Goal: Task Accomplishment & Management: Use online tool/utility

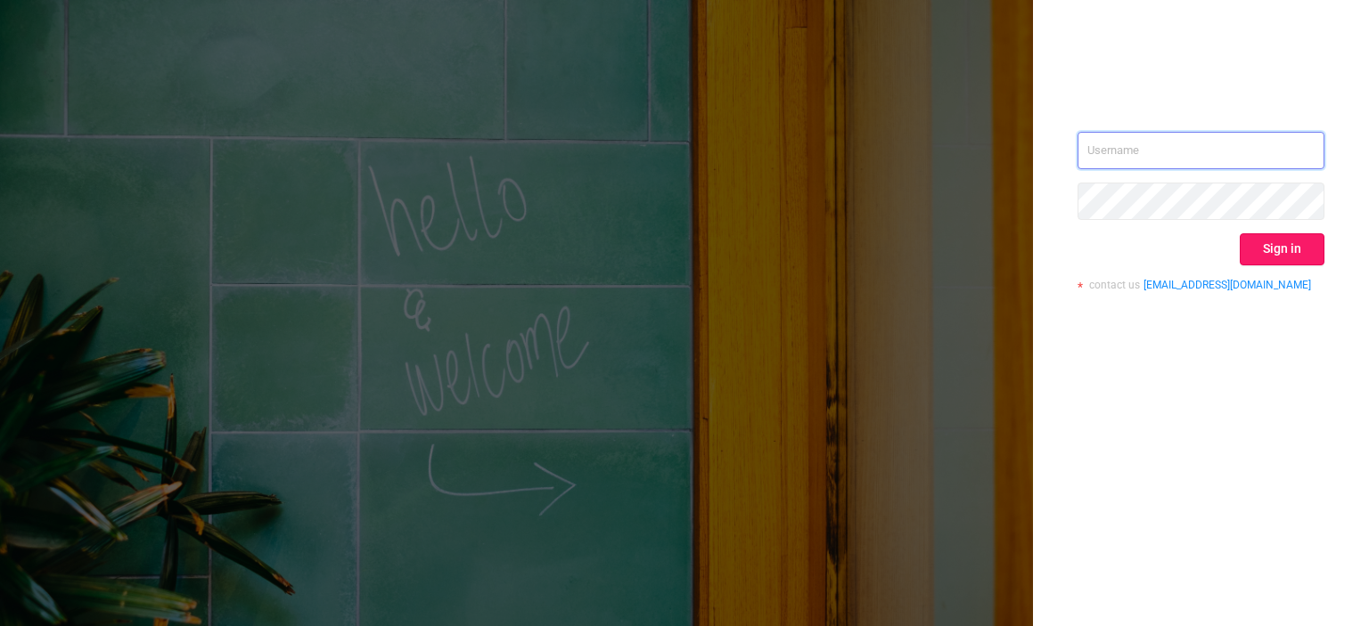
type input "[EMAIL_ADDRESS][DOMAIN_NAME]"
click at [1279, 241] on button "Sign in" at bounding box center [1282, 249] width 85 height 32
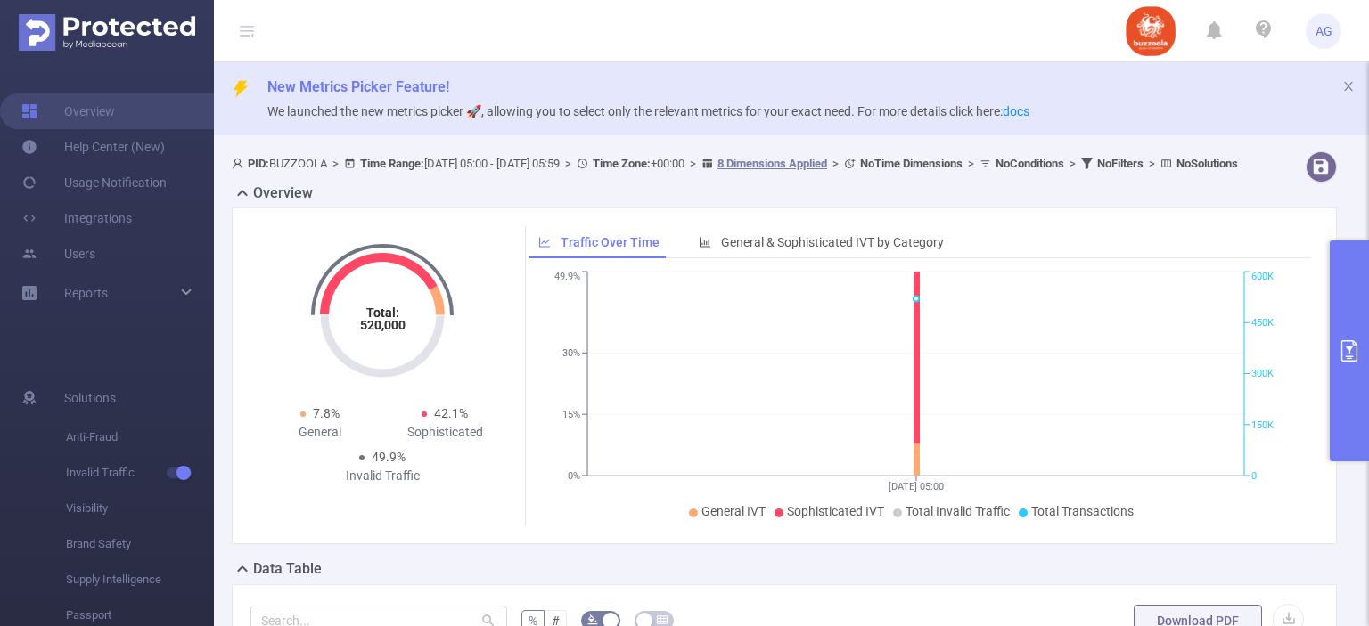
click at [1345, 330] on button "primary" at bounding box center [1349, 351] width 39 height 221
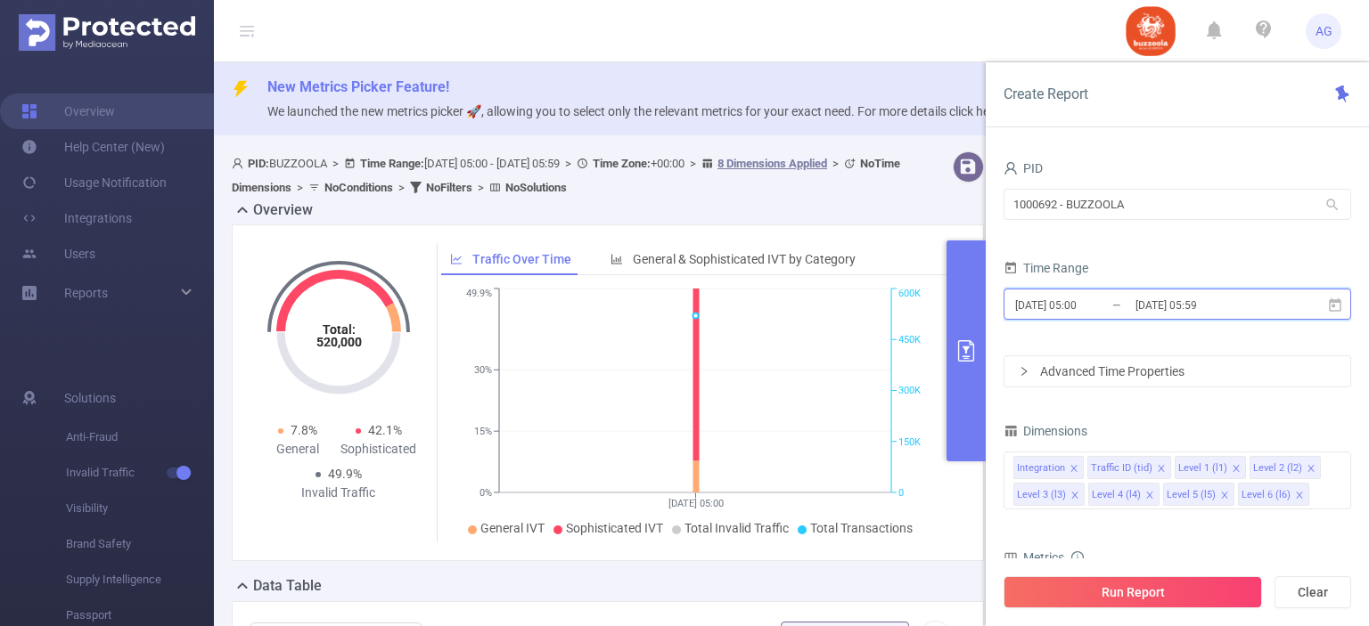
click at [1337, 309] on icon at bounding box center [1335, 306] width 16 height 16
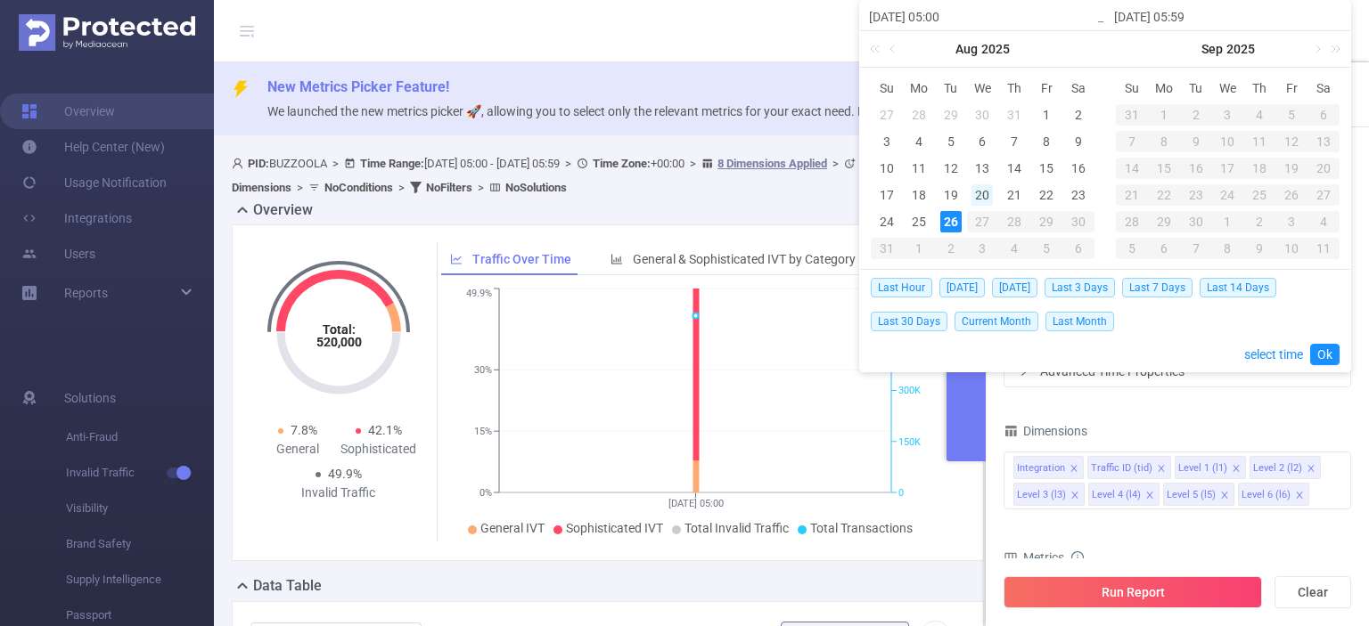
click at [980, 188] on div "20" at bounding box center [981, 194] width 21 height 21
click at [918, 221] on div "25" at bounding box center [918, 221] width 21 height 21
type input "[DATE] 05:00"
type input "[DATE] 05:59"
type input "[DATE] 05:00"
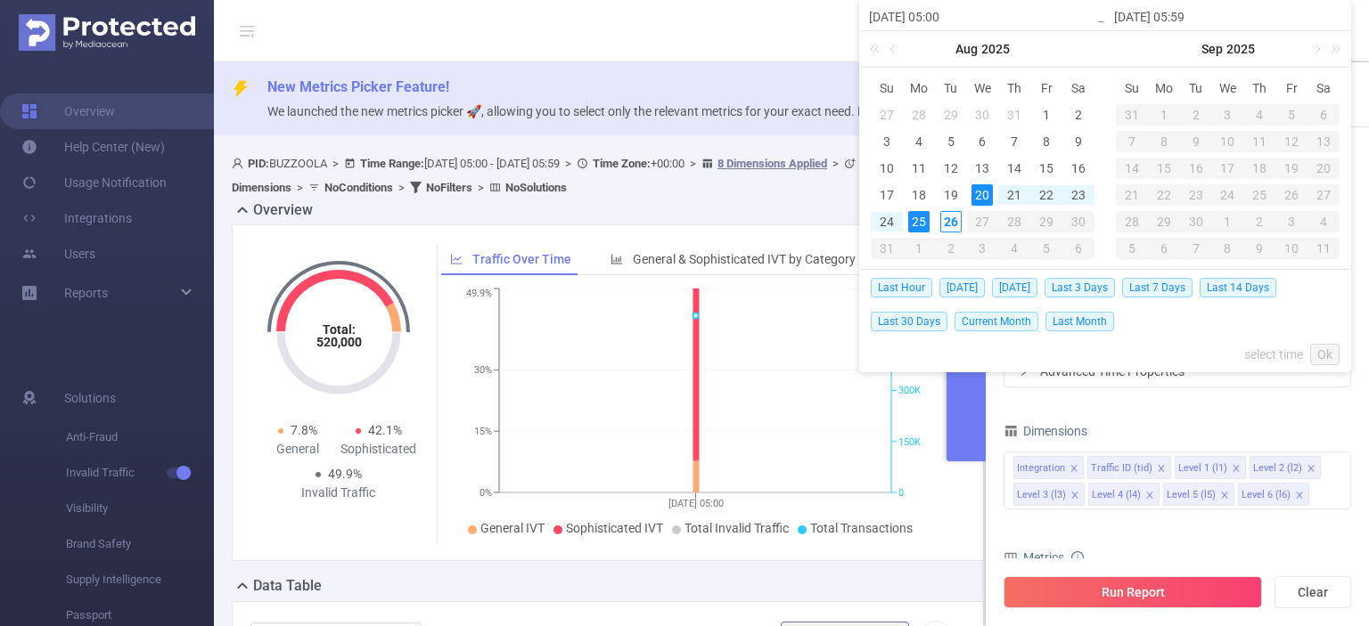
type input "[DATE] 05:59"
click at [1315, 345] on link "Ok" at bounding box center [1324, 354] width 29 height 21
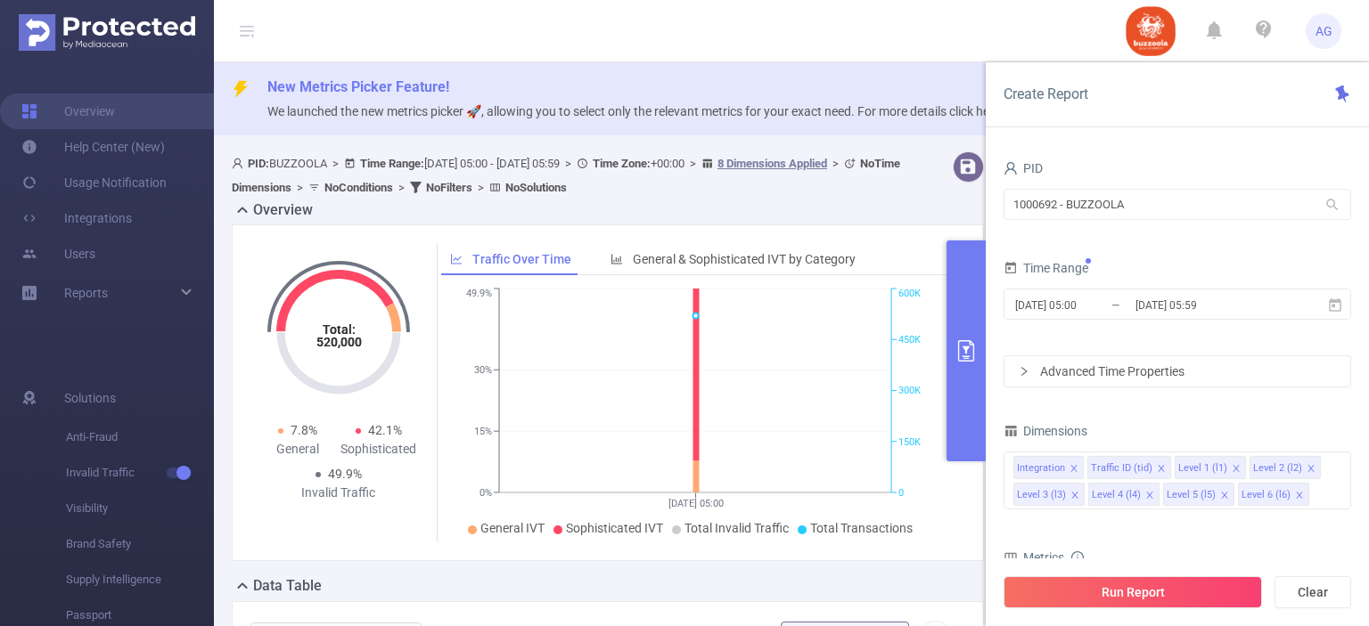
click at [1303, 369] on div "Advanced Time Properties" at bounding box center [1177, 371] width 346 height 30
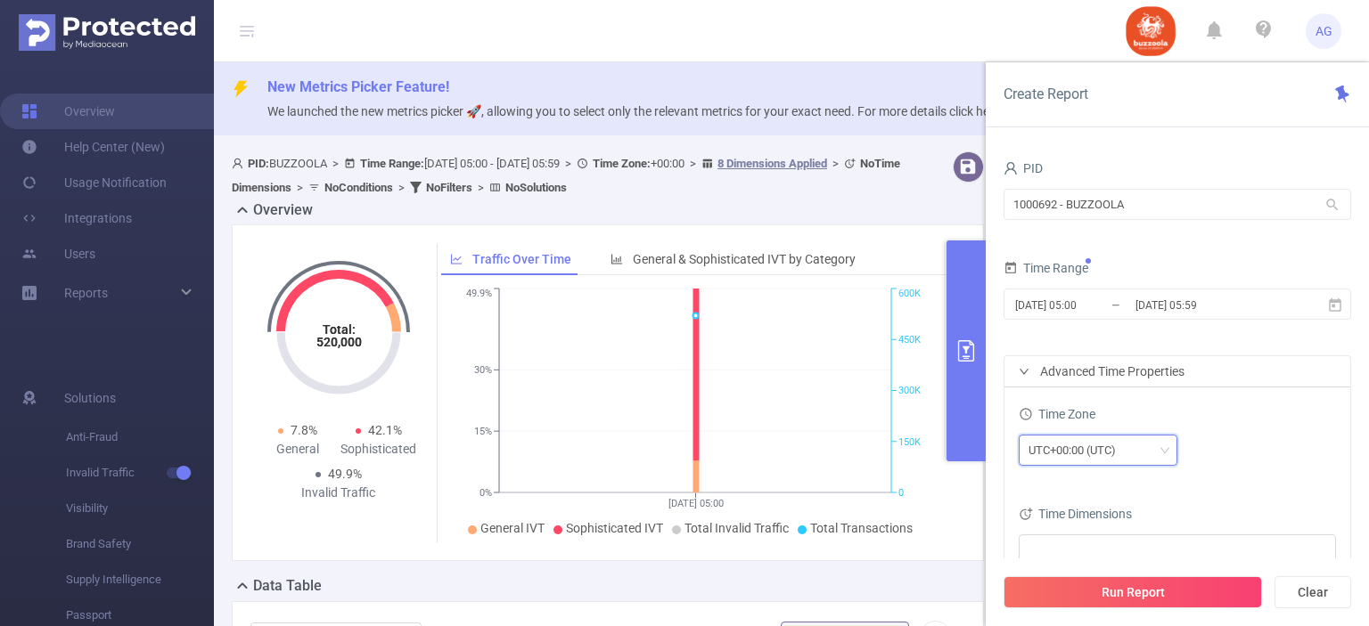
click at [1121, 456] on div "UTC+00:00 (UTC)" at bounding box center [1078, 450] width 100 height 29
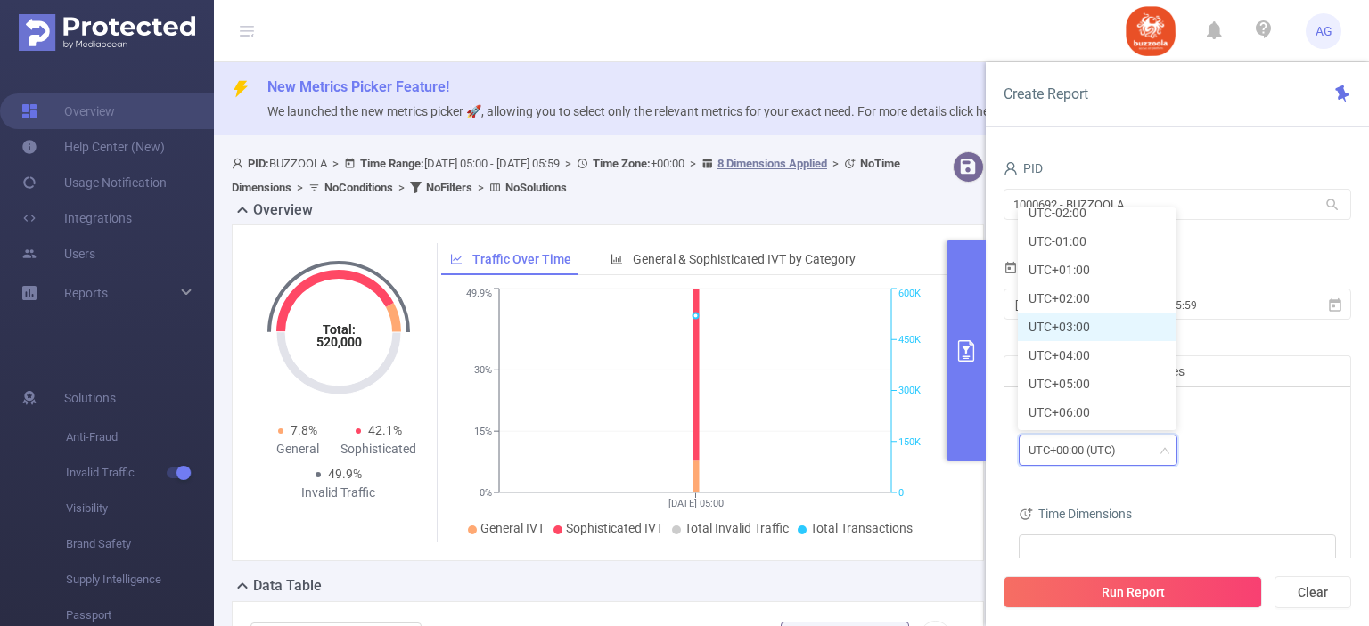
scroll to position [356, 0]
click at [1083, 315] on li "UTC+03:00" at bounding box center [1097, 326] width 159 height 29
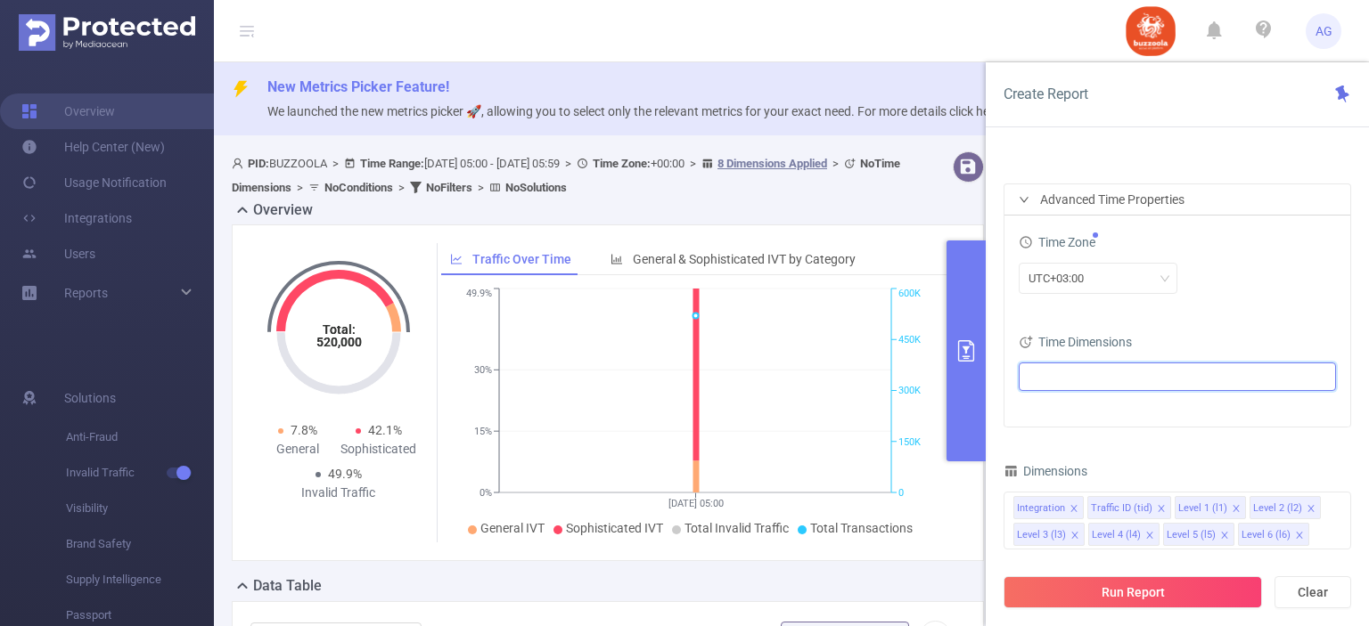
click at [1084, 371] on ul at bounding box center [1170, 377] width 293 height 27
type input "da"
click at [1054, 410] on span at bounding box center [1050, 409] width 14 height 14
click at [1194, 331] on div "Time Dimensions" at bounding box center [1177, 344] width 317 height 29
click at [1070, 505] on icon "icon: close" at bounding box center [1073, 508] width 6 height 6
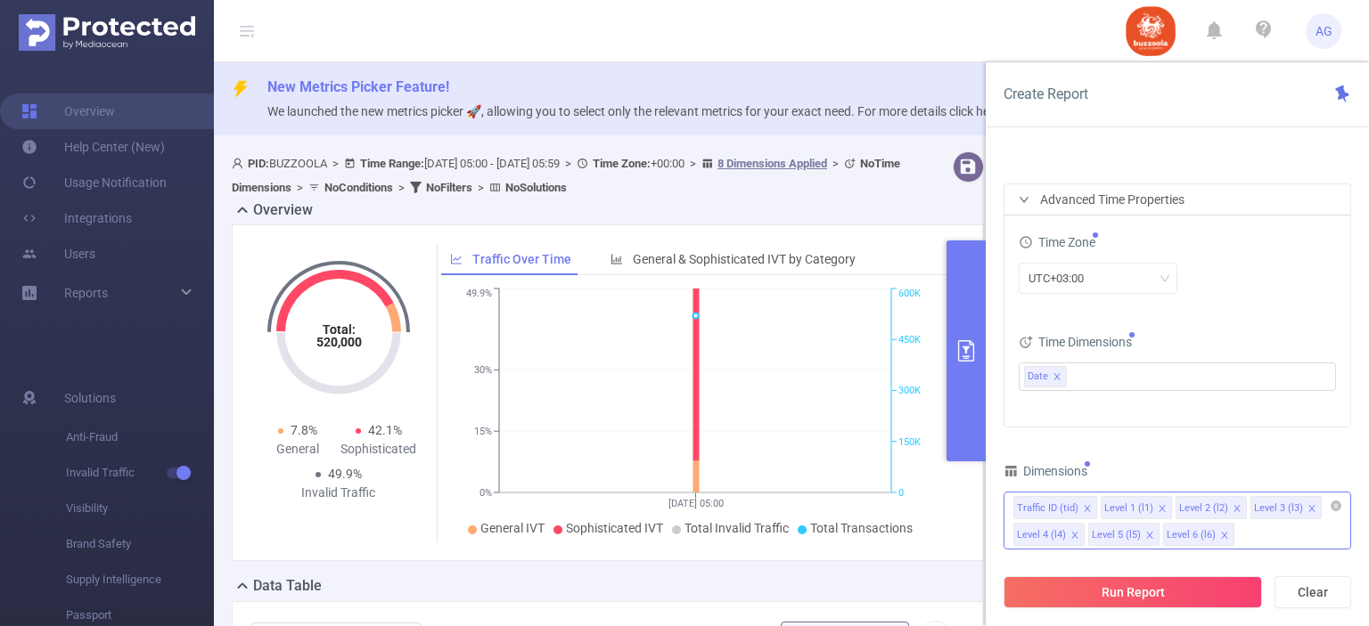
click at [1083, 507] on icon "icon: close" at bounding box center [1087, 508] width 9 height 9
click at [1203, 537] on div "Level 1 (l1) Level 2 (l2) Level 3 (l3) Level 4 (l4) Level 5 (l5) Level 6 (l6)" at bounding box center [1177, 521] width 348 height 58
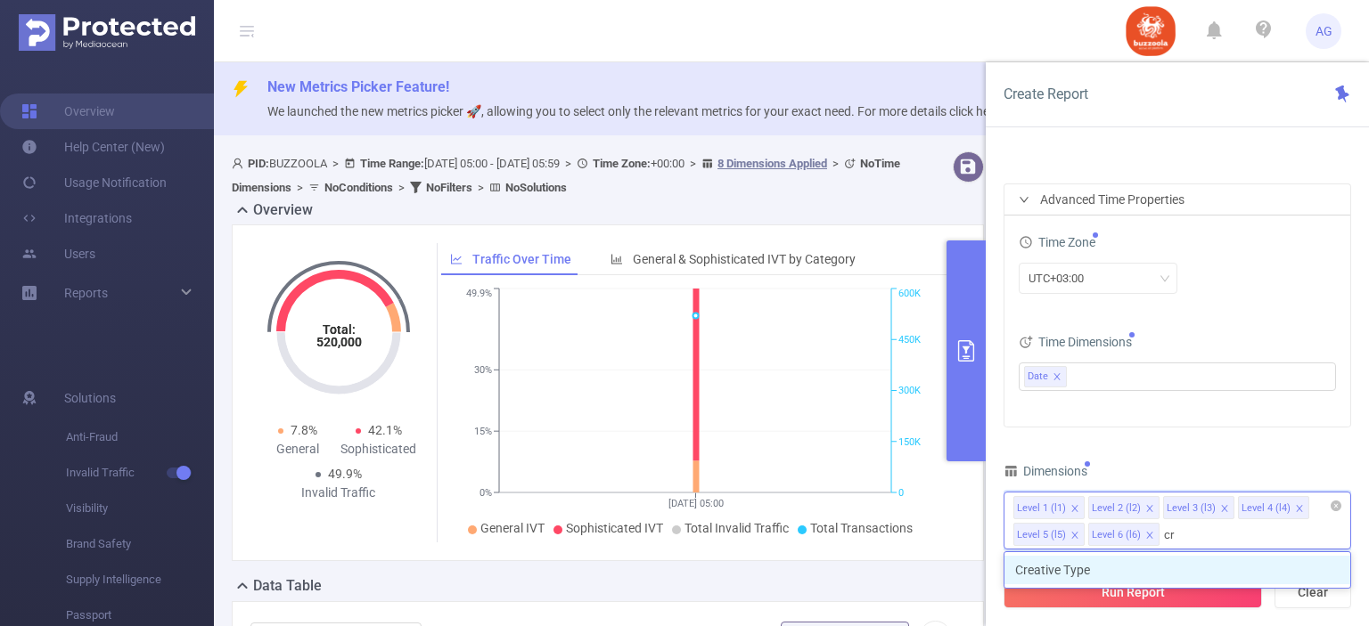
type input "cre"
click at [1151, 579] on li "Creative Type" at bounding box center [1177, 570] width 346 height 29
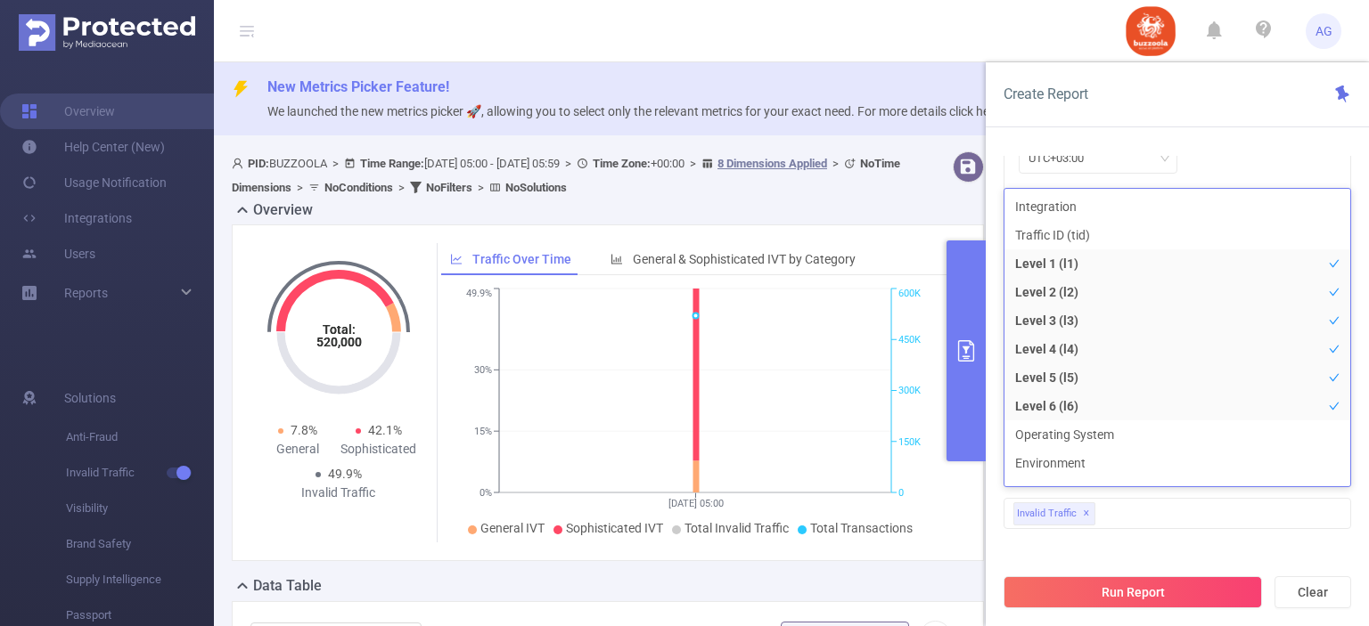
click at [1244, 541] on div "bp_total bp_adult bp_arms bp_crime bp_death_injury_military bp_piracy bp_hate_a…" at bounding box center [1177, 524] width 348 height 53
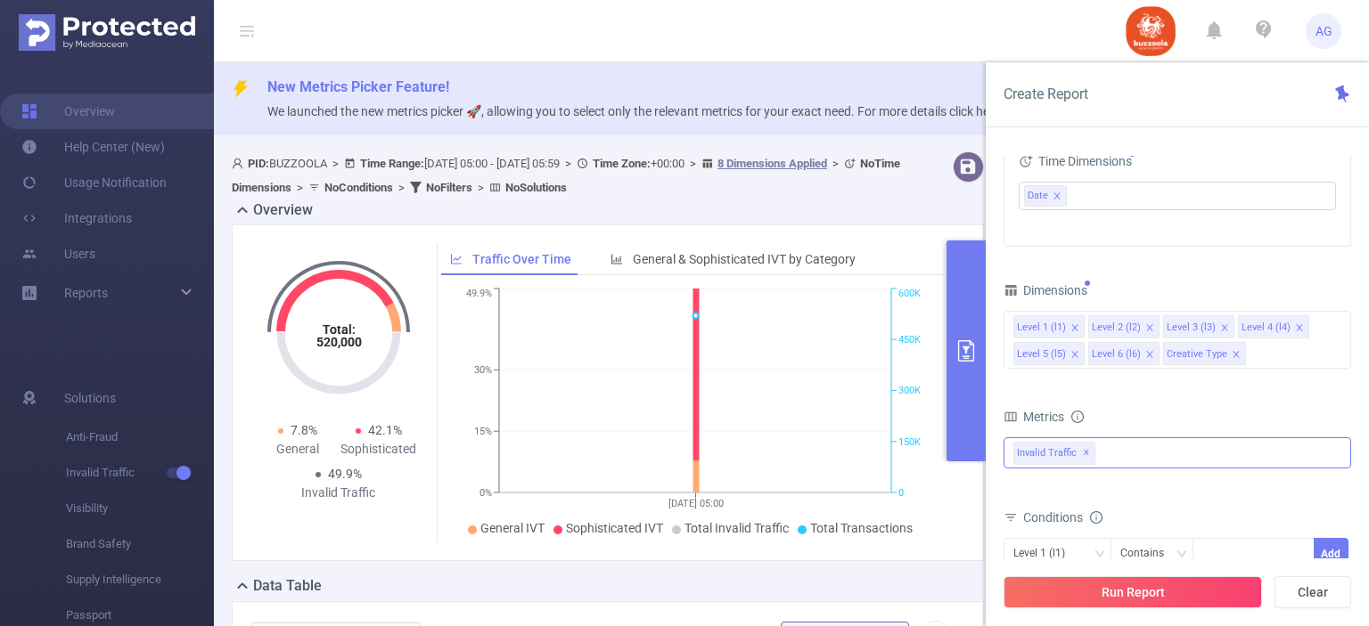
click at [1140, 453] on div "Invalid Traffic ✕" at bounding box center [1177, 453] width 348 height 31
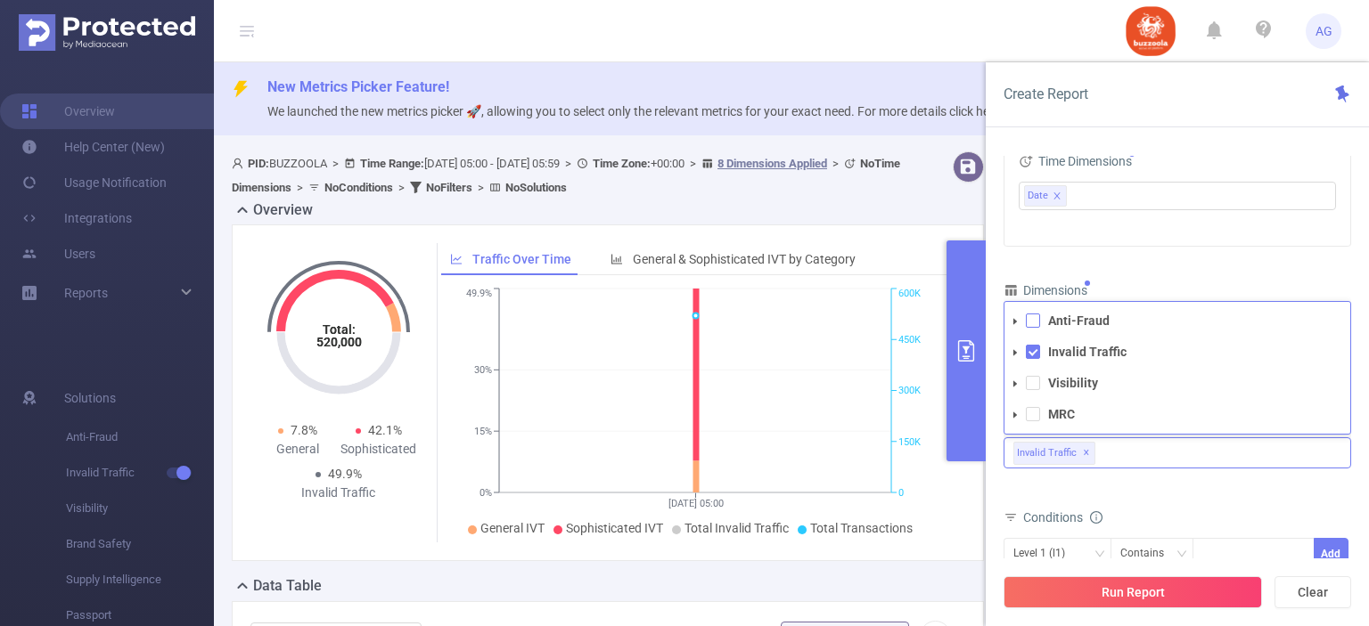
click at [1032, 323] on span at bounding box center [1033, 321] width 14 height 14
click at [1037, 381] on span at bounding box center [1033, 383] width 14 height 14
click at [1031, 413] on span at bounding box center [1033, 414] width 14 height 14
click at [1210, 500] on div "Metrics bp_total bp_adult bp_arms bp_crime bp_death_injury_military bp_piracy b…" at bounding box center [1177, 455] width 348 height 100
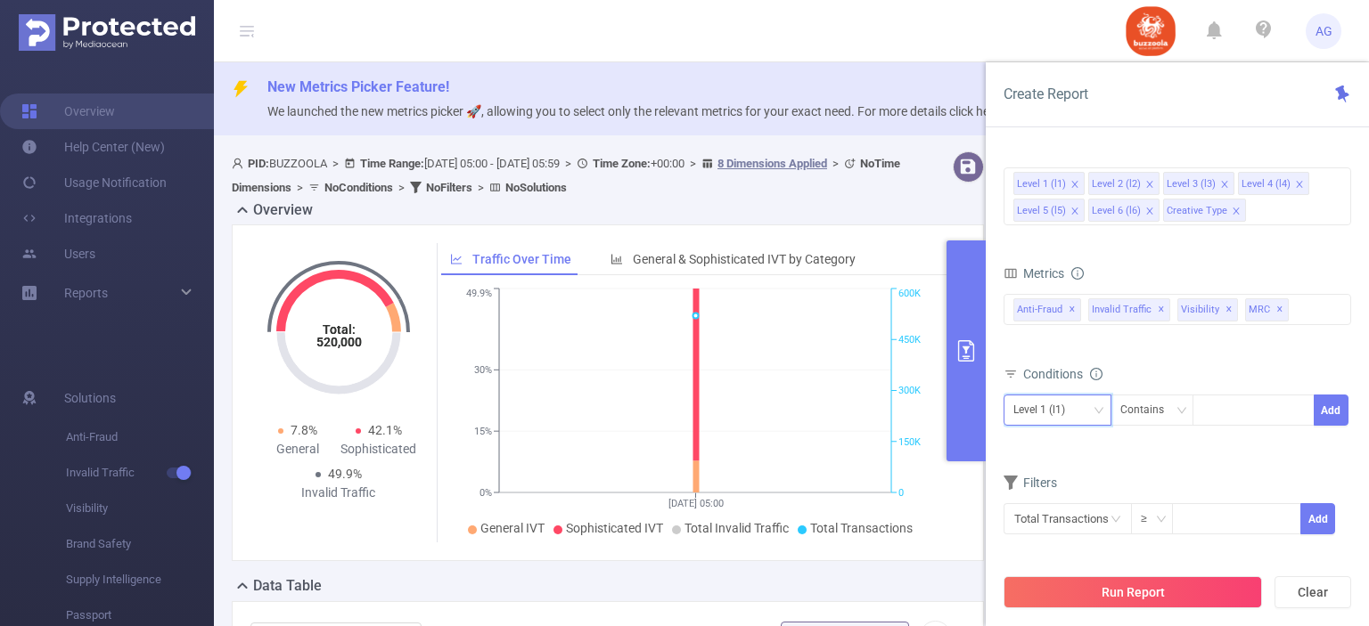
click at [1099, 413] on icon "icon: down" at bounding box center [1098, 410] width 11 height 11
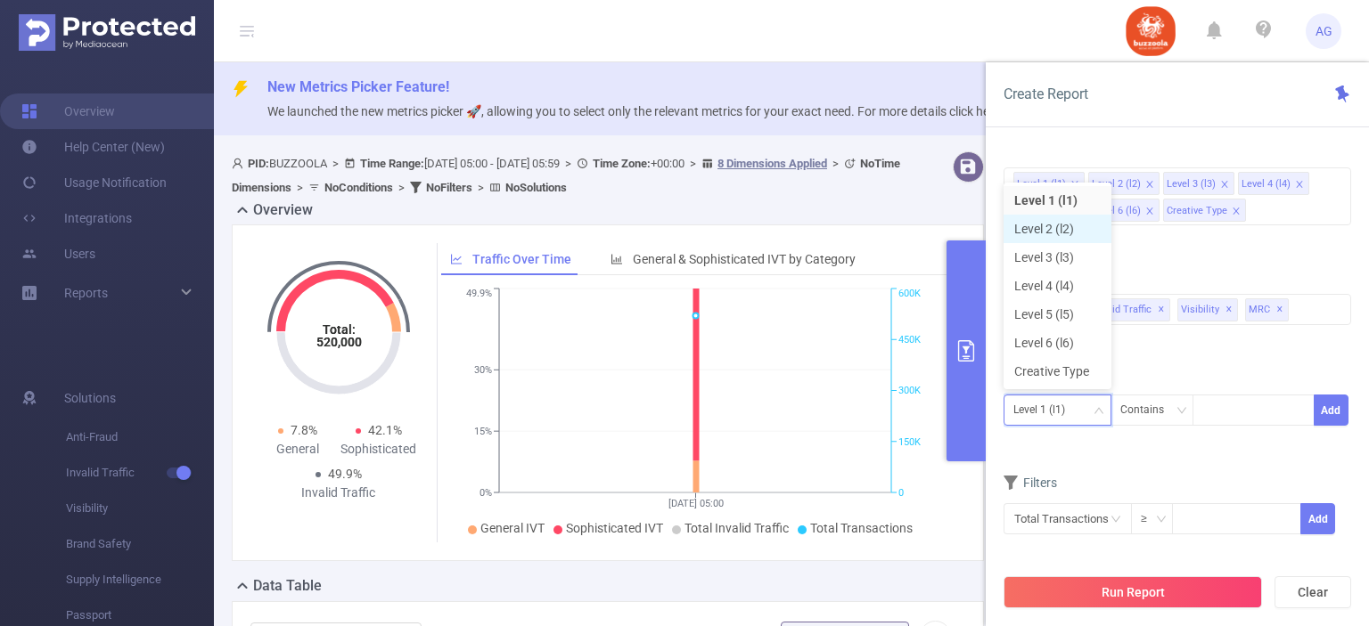
click at [1046, 224] on li "Level 2 (l2)" at bounding box center [1057, 229] width 108 height 29
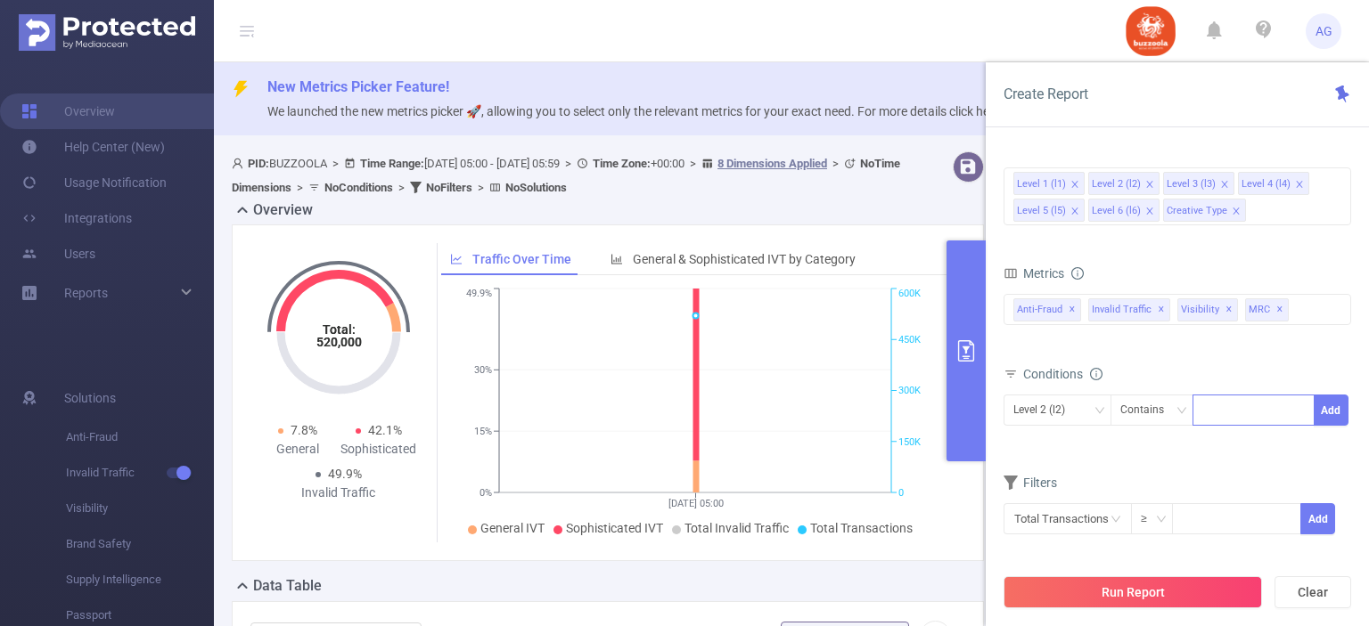
click at [1215, 406] on div at bounding box center [1253, 410] width 102 height 29
paste input "583140"
type input "583140"
click at [1233, 445] on li "583140" at bounding box center [1253, 444] width 122 height 29
click at [1335, 407] on button "Add" at bounding box center [1330, 410] width 35 height 31
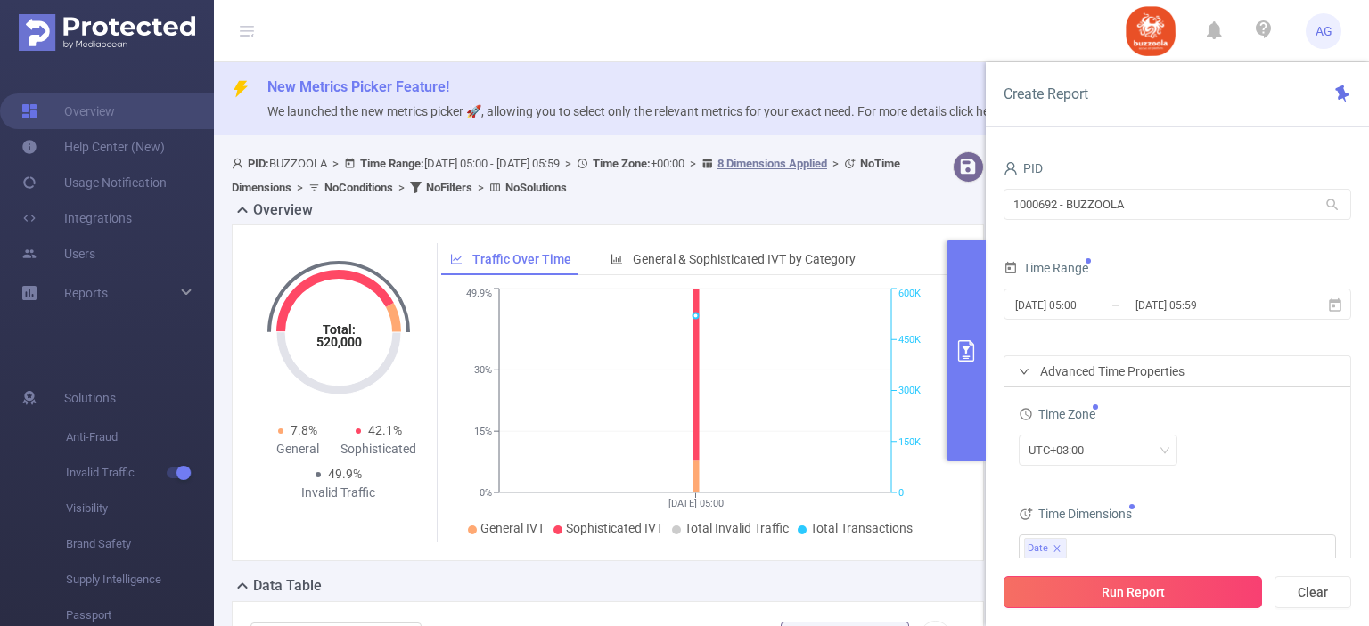
click at [1175, 585] on button "Run Report" at bounding box center [1132, 593] width 258 height 32
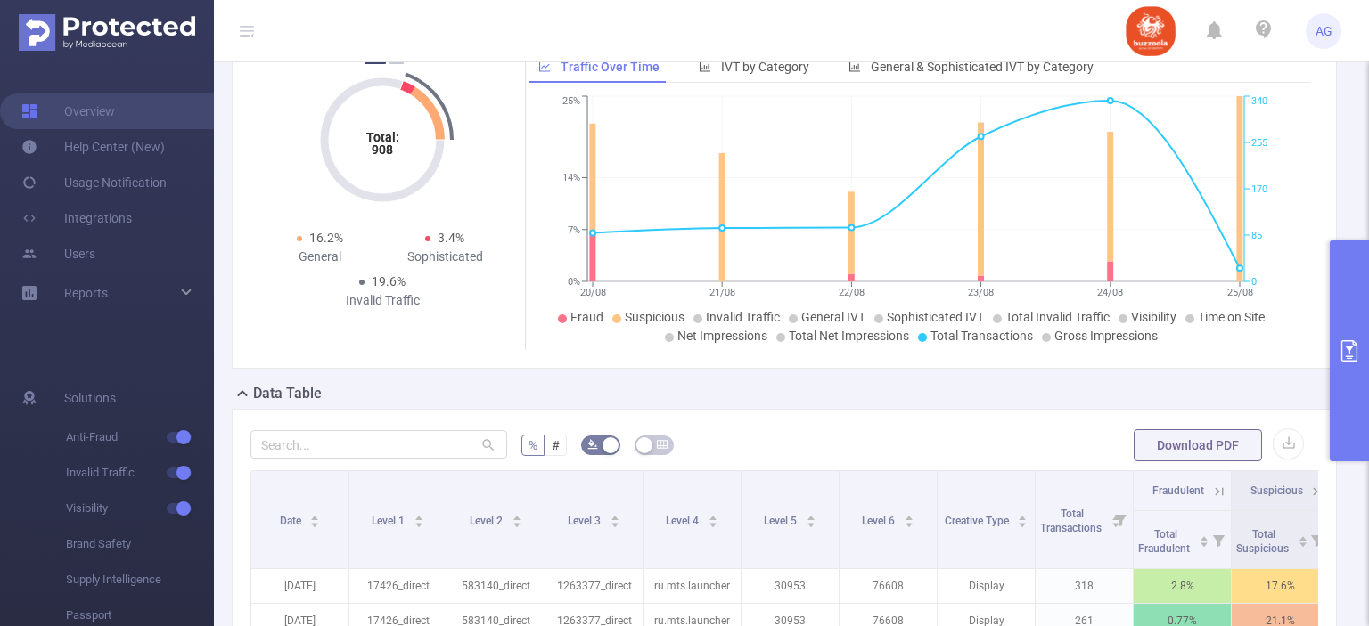
scroll to position [307, 0]
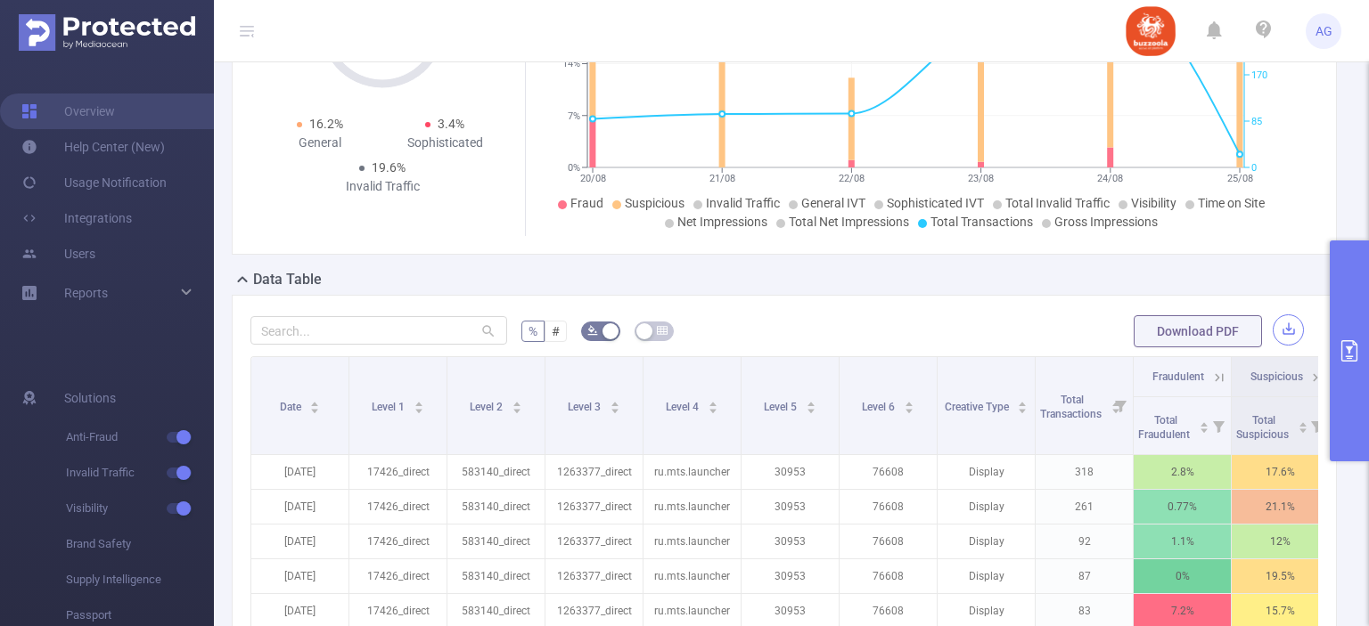
click at [1277, 337] on button "button" at bounding box center [1287, 330] width 31 height 31
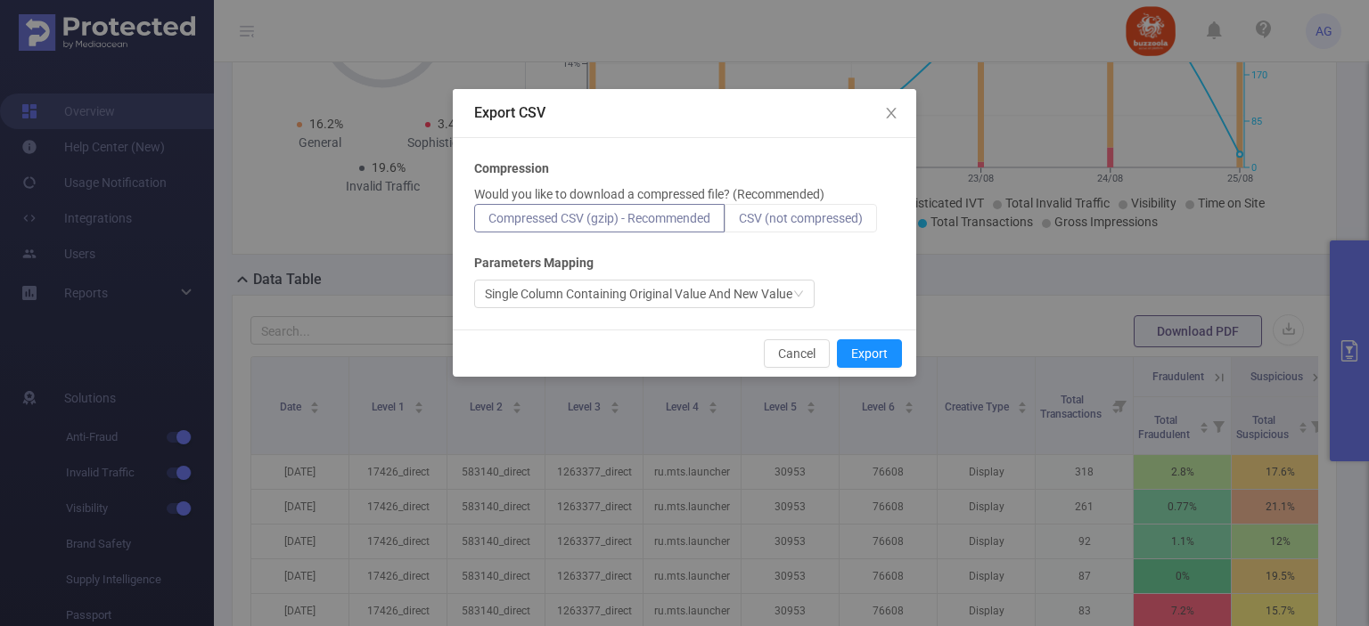
click at [863, 219] on span "CSV (not compressed)" at bounding box center [801, 218] width 124 height 14
click at [739, 223] on input "CSV (not compressed)" at bounding box center [739, 223] width 0 height 0
click at [874, 342] on button "Export" at bounding box center [869, 354] width 65 height 29
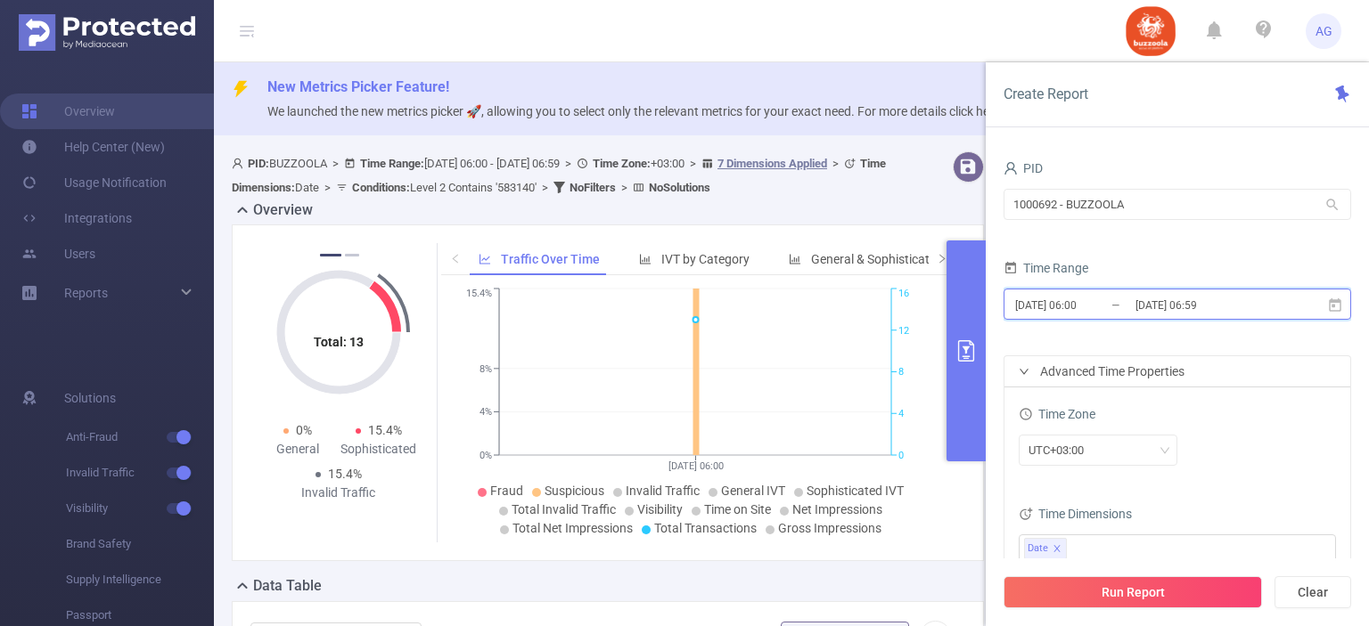
click at [1330, 309] on icon at bounding box center [1335, 306] width 16 height 16
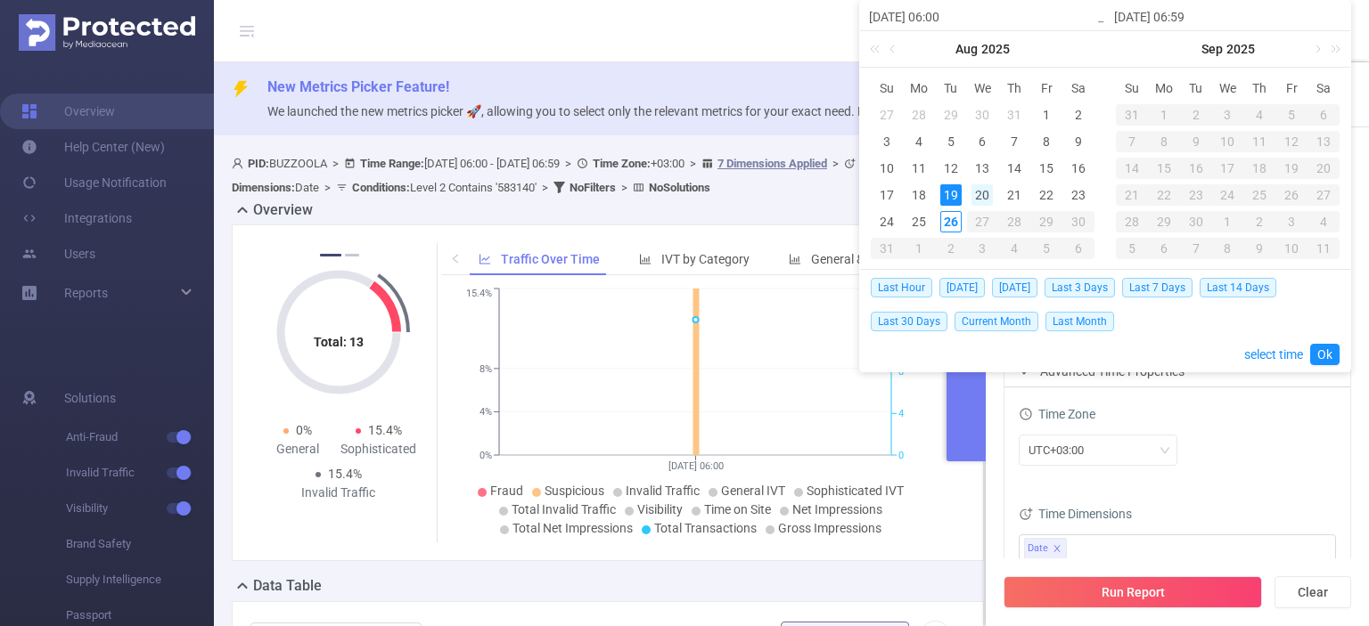
click at [984, 195] on div "20" at bounding box center [981, 194] width 21 height 21
click at [915, 219] on div "25" at bounding box center [918, 221] width 21 height 21
type input "2025-08-20 06:00"
type input "2025-08-25 06:59"
type input "2025-08-20 06:00"
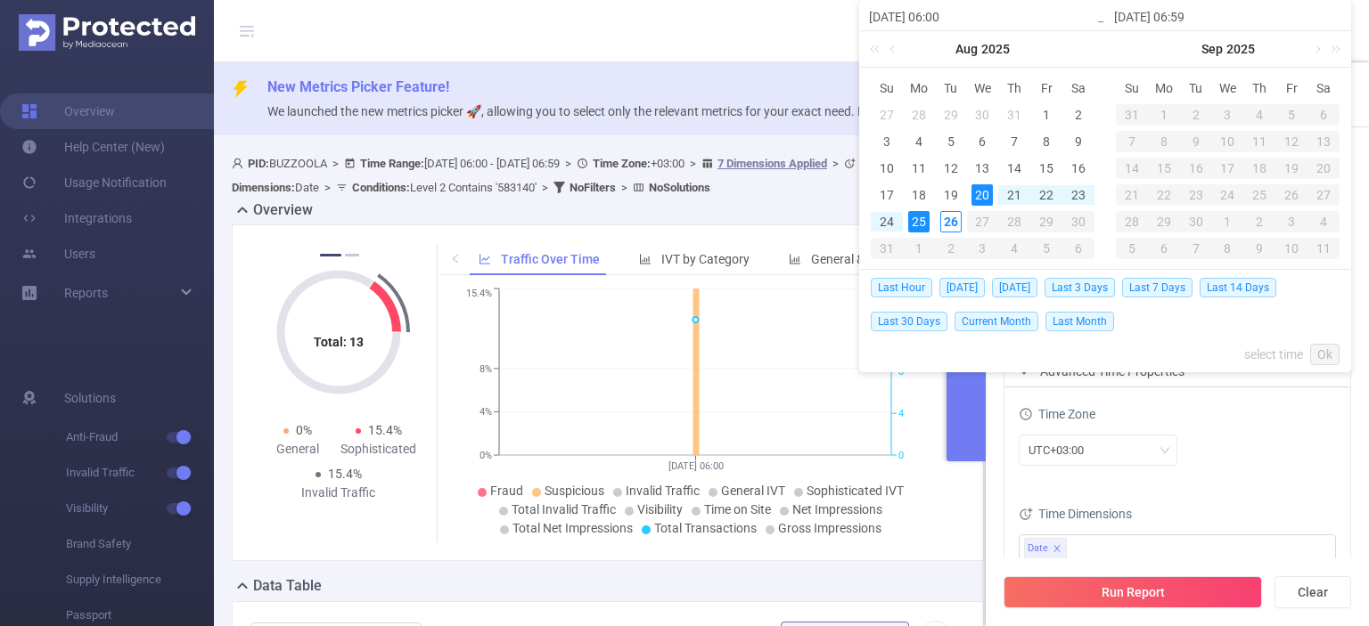
type input "2025-08-25 06:59"
click at [1321, 348] on link "Ok" at bounding box center [1324, 354] width 29 height 21
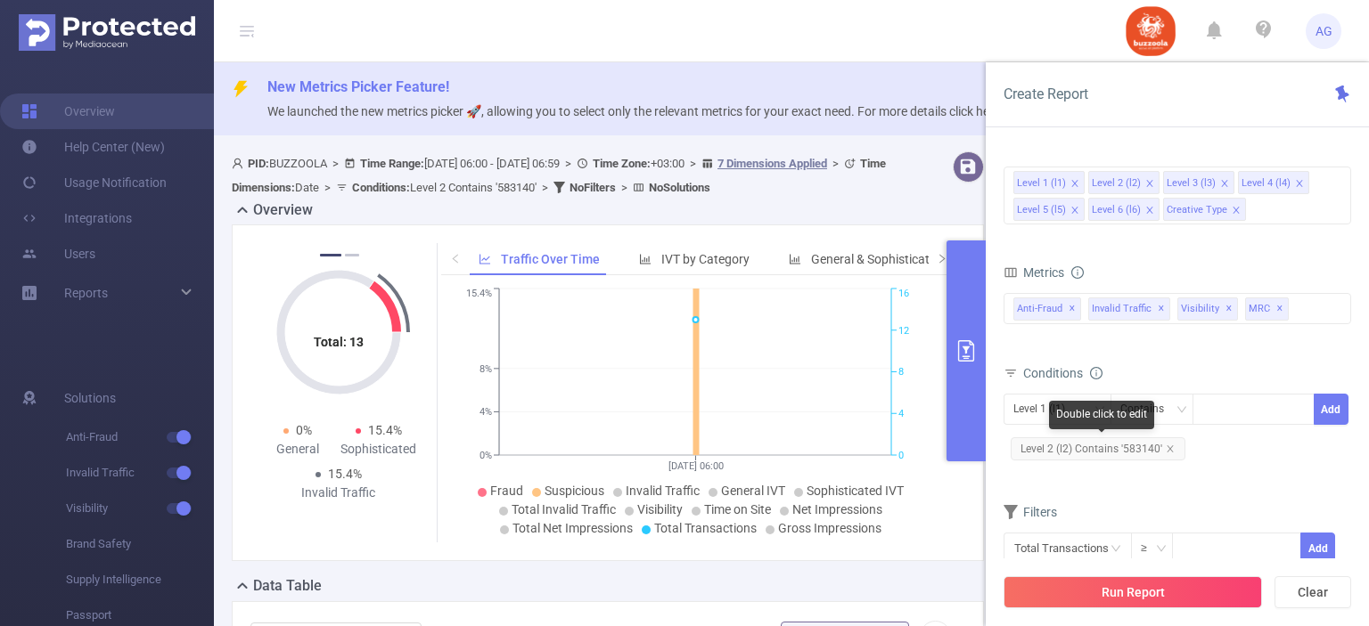
click at [1122, 446] on span "Level 2 (l2) Contains '583140'" at bounding box center [1098, 449] width 175 height 23
click at [1105, 452] on span "Level 2 (l2) Contains '583140'" at bounding box center [1098, 449] width 175 height 23
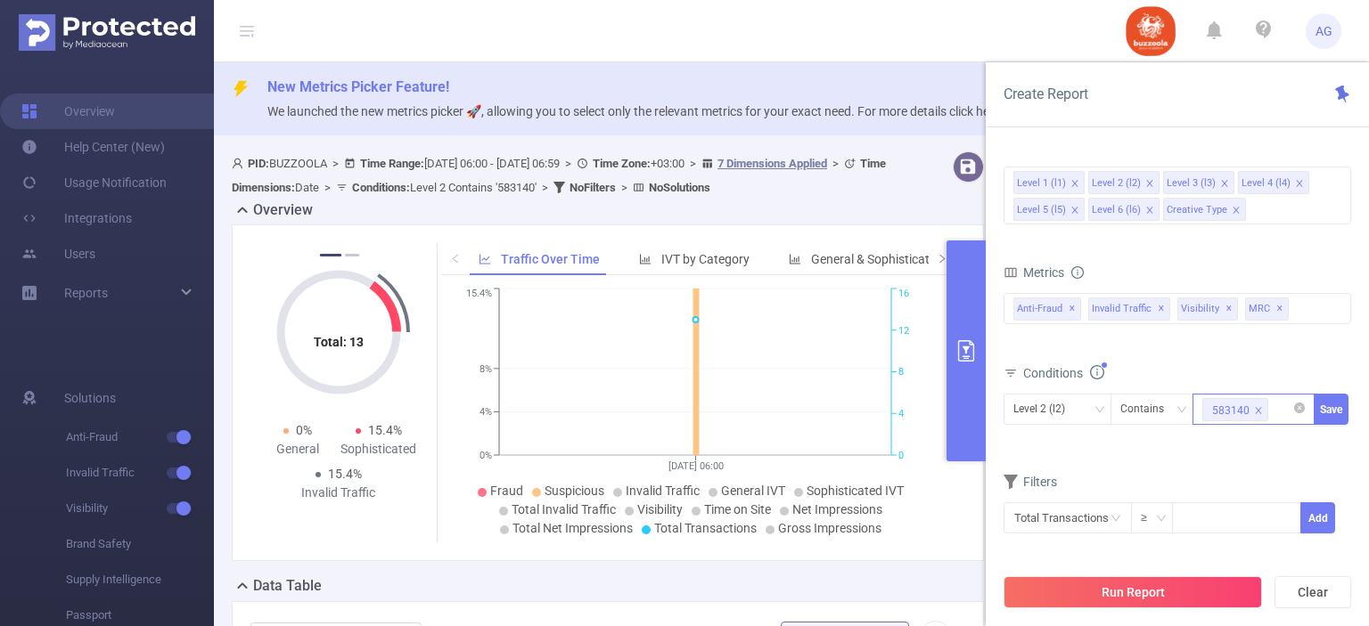
click at [1257, 406] on icon "icon: close" at bounding box center [1258, 410] width 9 height 9
click at [1257, 405] on div at bounding box center [1253, 409] width 102 height 29
paste input "588126"
type input "588126"
click at [1242, 444] on li "588126" at bounding box center [1253, 444] width 122 height 29
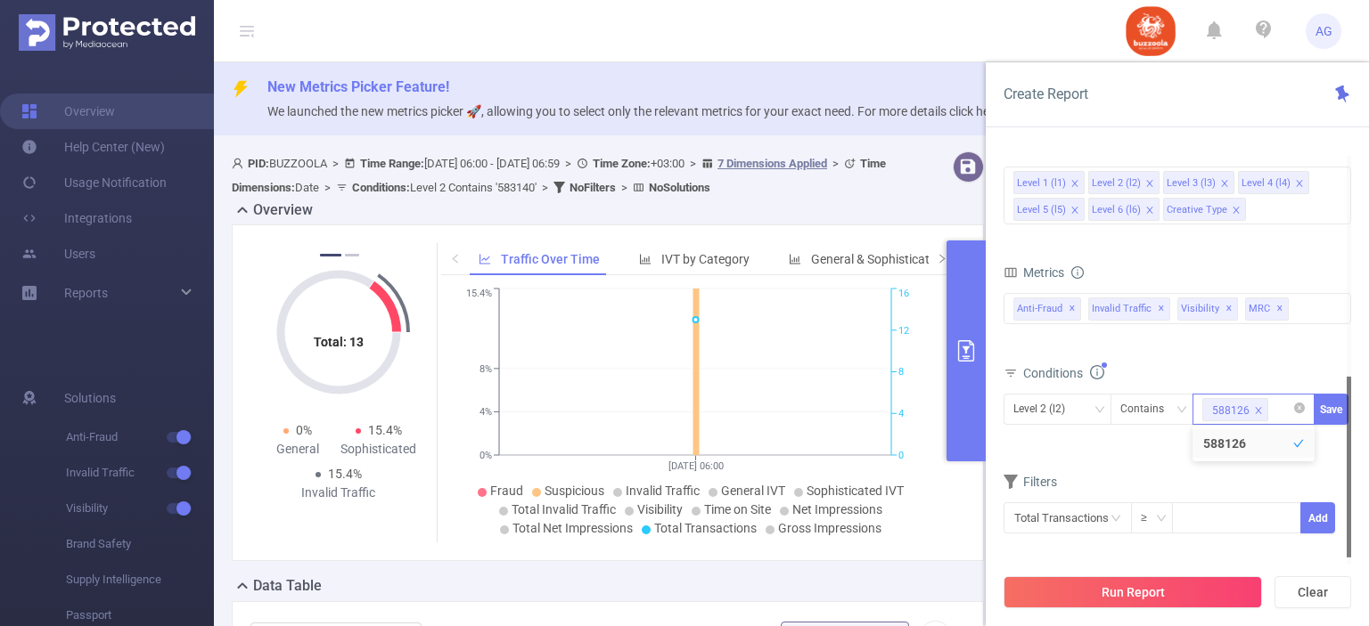
click at [1346, 409] on div at bounding box center [1348, 467] width 4 height 181
click at [1331, 409] on button "Save" at bounding box center [1330, 409] width 35 height 31
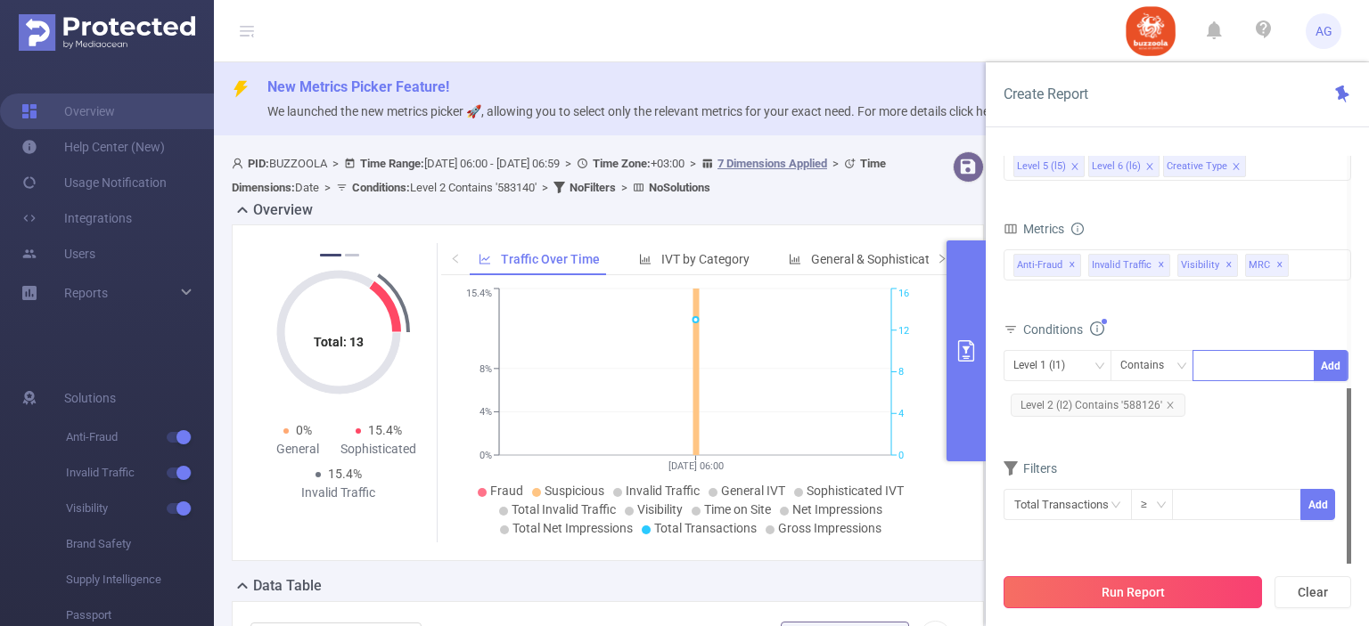
click at [1168, 599] on button "Run Report" at bounding box center [1132, 593] width 258 height 32
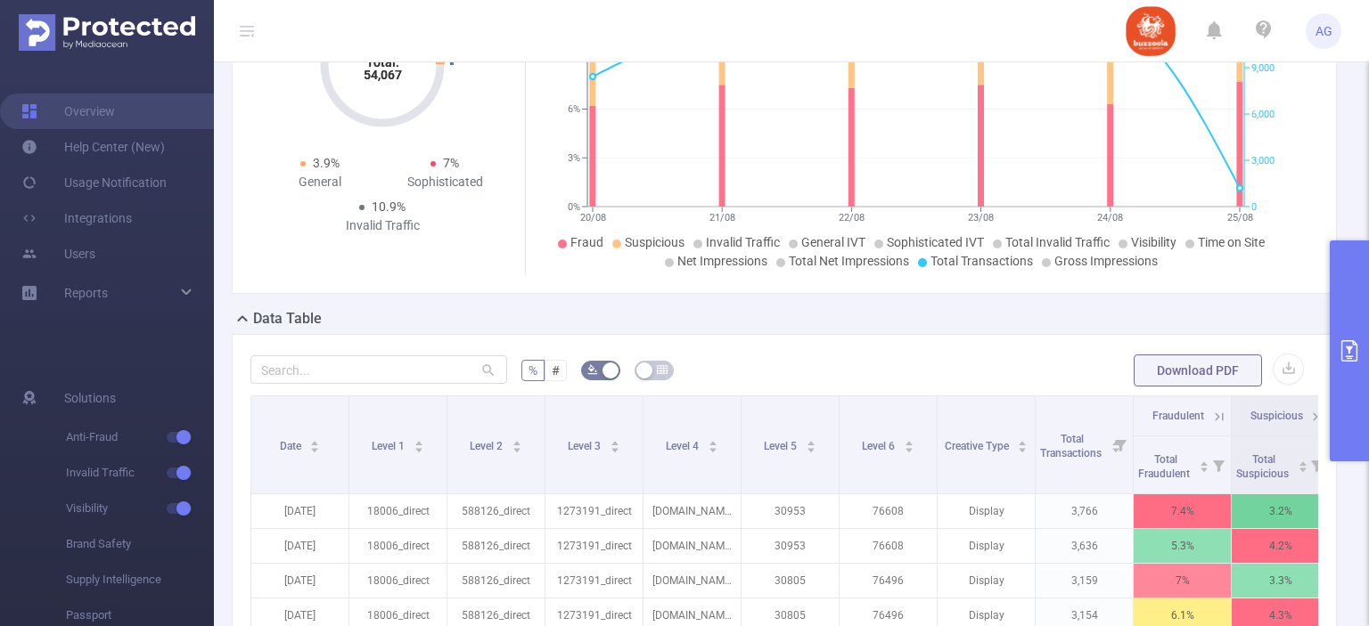
scroll to position [271, 0]
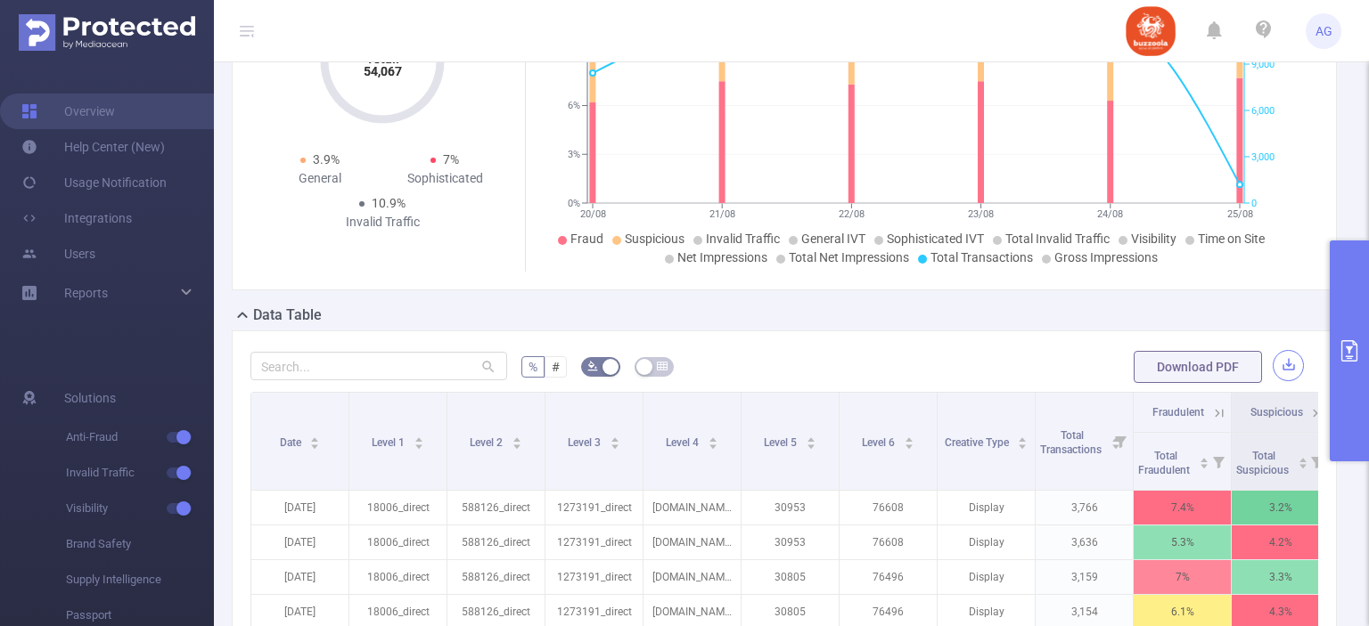
click at [1280, 358] on button "button" at bounding box center [1287, 365] width 31 height 31
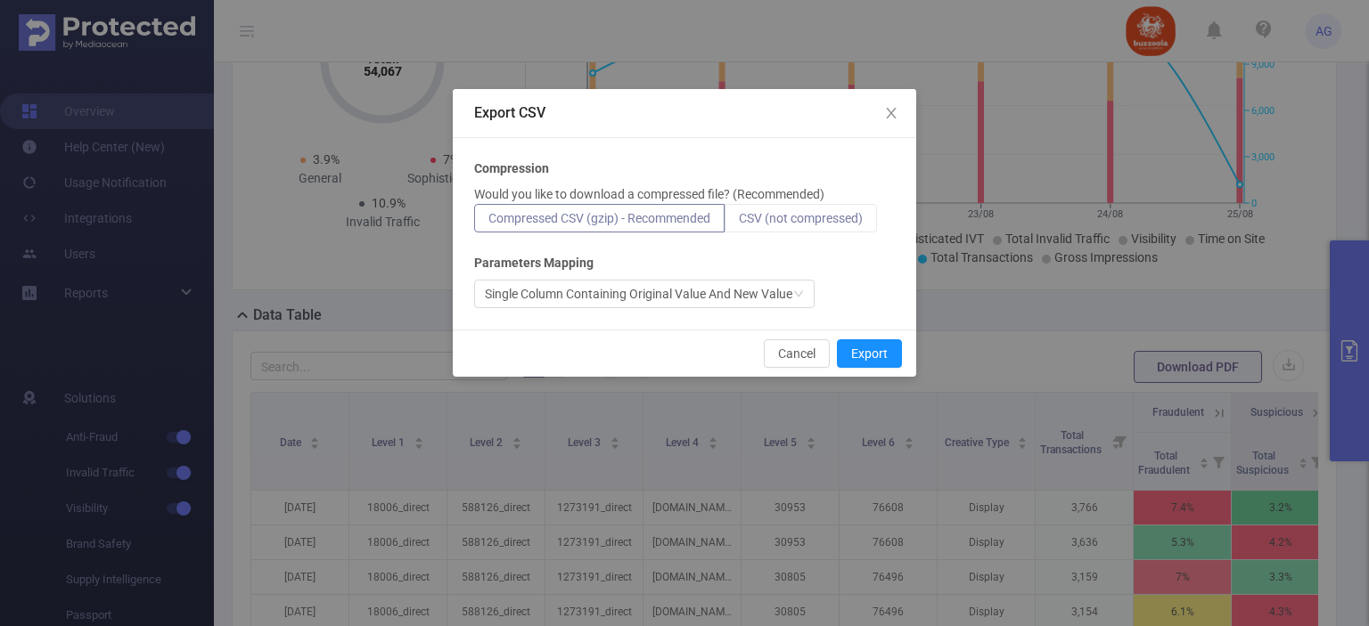
click at [819, 214] on span "CSV (not compressed)" at bounding box center [801, 218] width 124 height 14
click at [739, 223] on input "CSV (not compressed)" at bounding box center [739, 223] width 0 height 0
click at [873, 354] on button "Export" at bounding box center [869, 354] width 65 height 29
